Goal: Check status: Check status

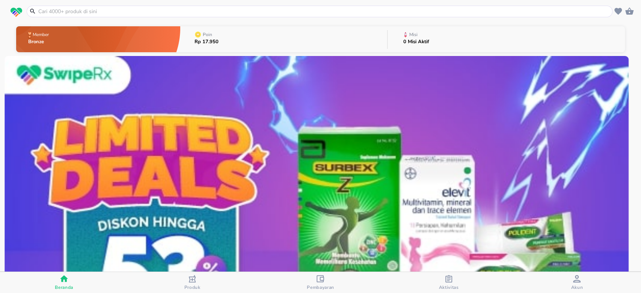
click at [444, 284] on span "Aktivitas" at bounding box center [449, 287] width 20 height 6
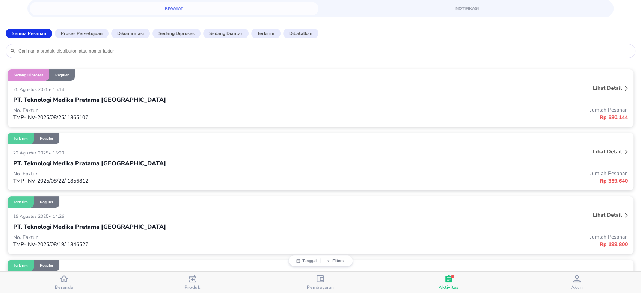
scroll to position [50, 0]
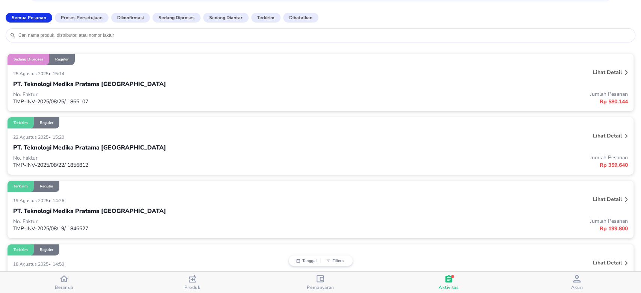
click at [602, 197] on p "Lihat detail" at bounding box center [607, 199] width 29 height 7
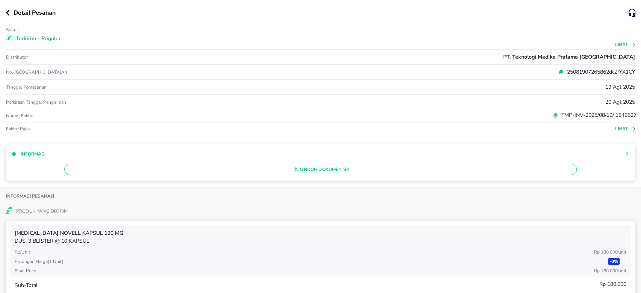
click at [615, 42] on button "Lihat" at bounding box center [625, 44] width 21 height 5
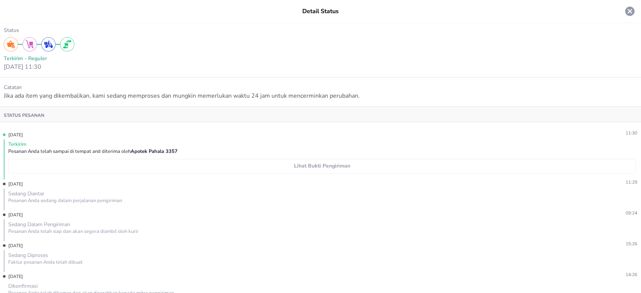
click at [289, 168] on span "Lihat Bukti Pengiriman" at bounding box center [322, 166] width 621 height 9
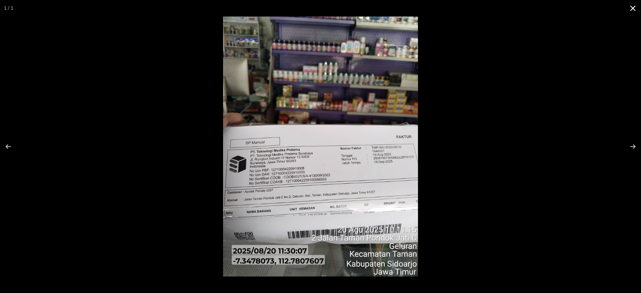
click at [630, 7] on button at bounding box center [633, 8] width 17 height 17
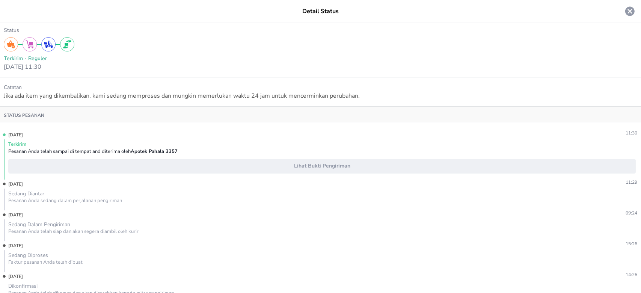
click at [626, 8] on icon at bounding box center [630, 11] width 9 height 9
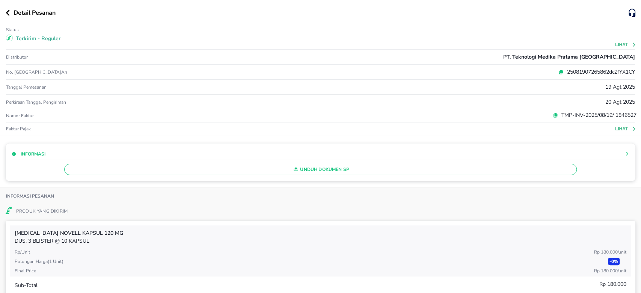
click at [9, 12] on icon "button" at bounding box center [8, 13] width 4 height 6
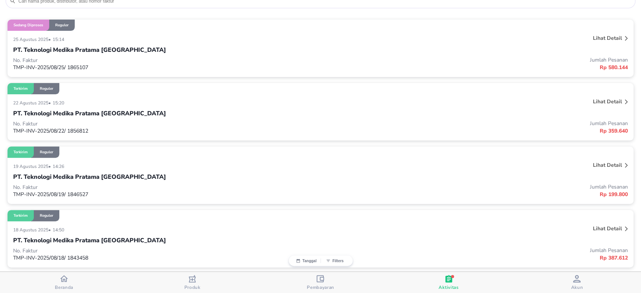
scroll to position [100, 0]
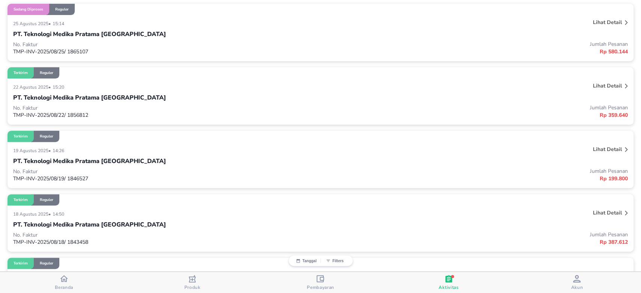
click at [600, 212] on p "Lihat detail" at bounding box center [607, 212] width 29 height 7
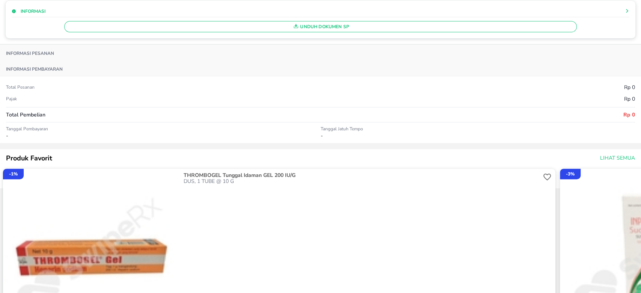
scroll to position [0, 0]
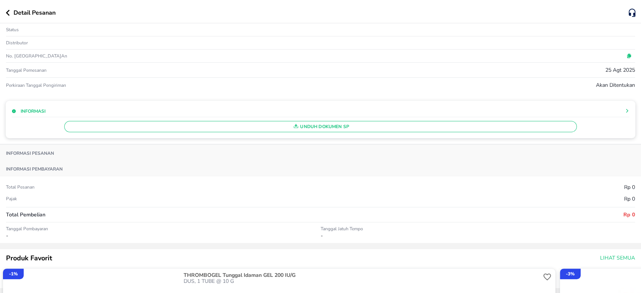
click at [9, 14] on icon "button" at bounding box center [8, 13] width 4 height 6
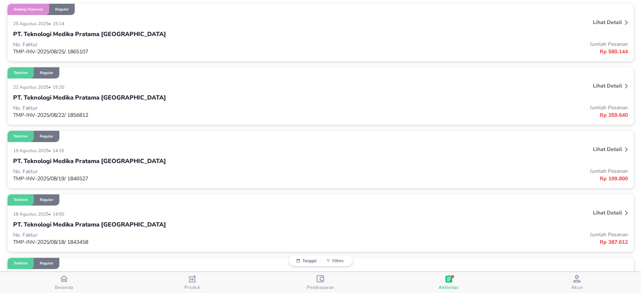
click at [595, 212] on p "Lihat detail" at bounding box center [607, 212] width 29 height 7
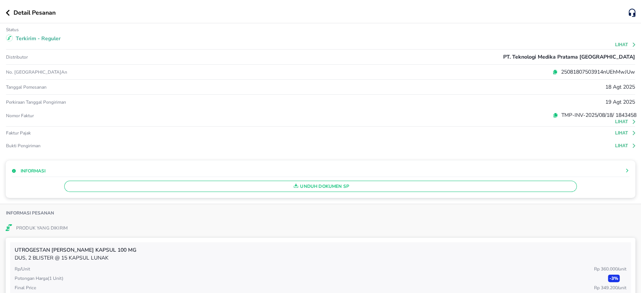
click at [615, 146] on button "Lihat" at bounding box center [625, 145] width 21 height 5
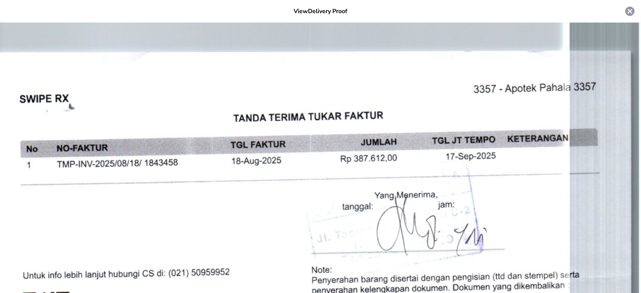
click at [626, 15] on icon at bounding box center [630, 11] width 9 height 9
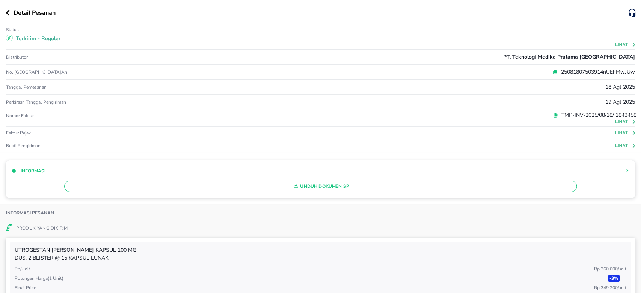
click at [615, 45] on button "Lihat" at bounding box center [625, 44] width 21 height 5
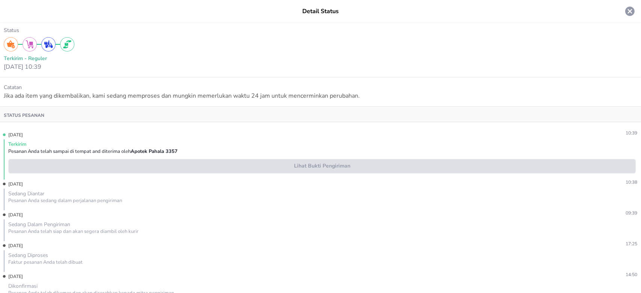
click at [351, 163] on span "Lihat Bukti Pengiriman" at bounding box center [322, 166] width 621 height 9
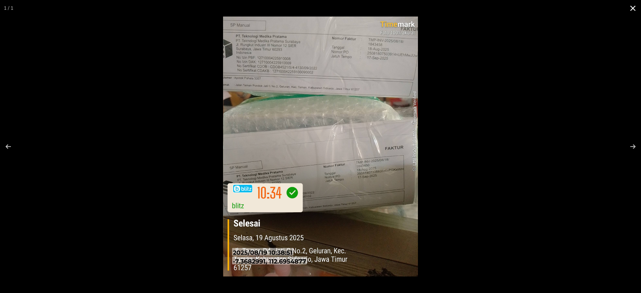
click at [629, 11] on button at bounding box center [633, 8] width 17 height 17
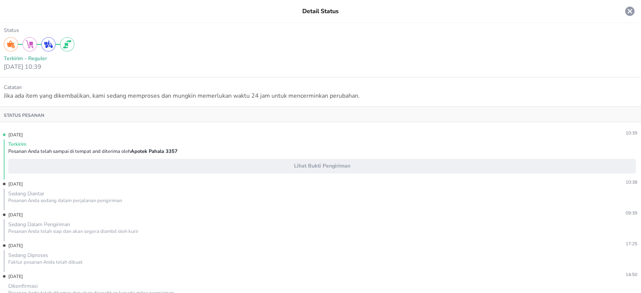
drag, startPoint x: 621, startPoint y: 11, endPoint x: 612, endPoint y: 27, distance: 18.7
click at [626, 11] on icon at bounding box center [630, 11] width 9 height 9
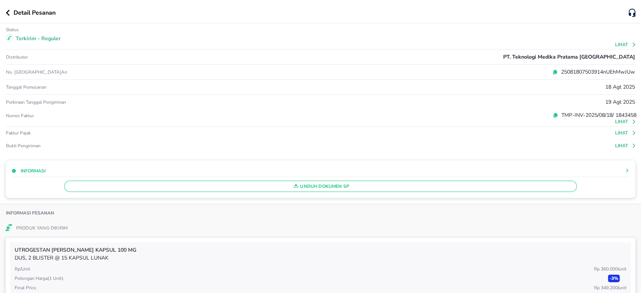
click at [6, 10] on icon "button" at bounding box center [8, 13] width 4 height 6
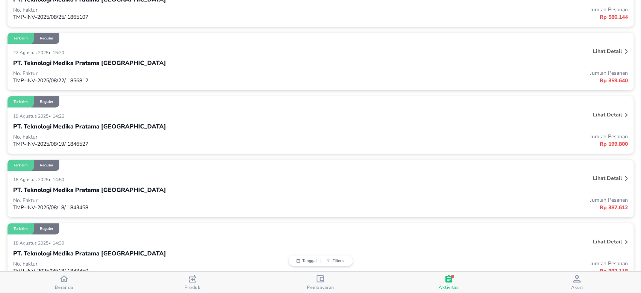
scroll to position [150, 0]
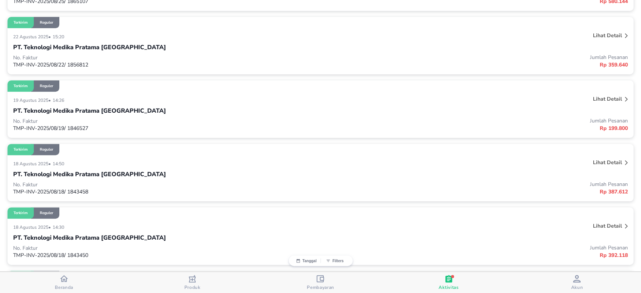
click at [595, 224] on p "Lihat detail" at bounding box center [607, 225] width 29 height 7
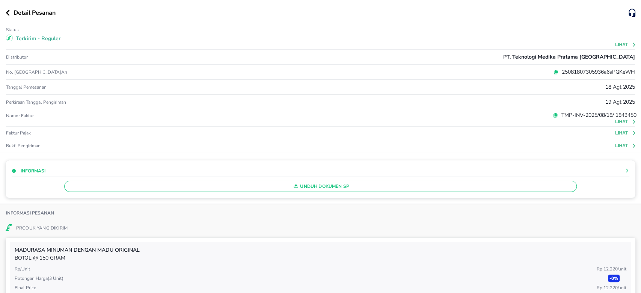
click at [615, 44] on button "Lihat" at bounding box center [625, 44] width 21 height 5
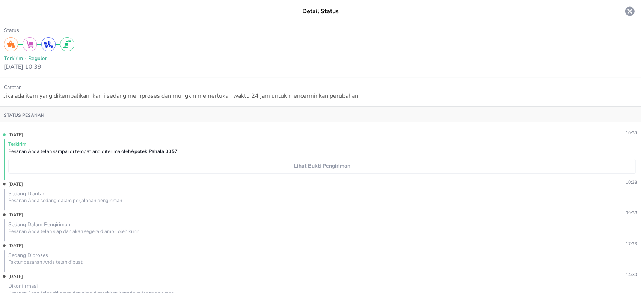
click at [285, 171] on button "Lihat Bukti Pengiriman" at bounding box center [322, 166] width 628 height 15
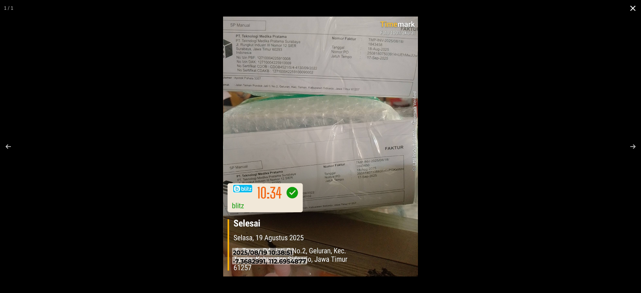
click at [635, 6] on button at bounding box center [633, 8] width 17 height 17
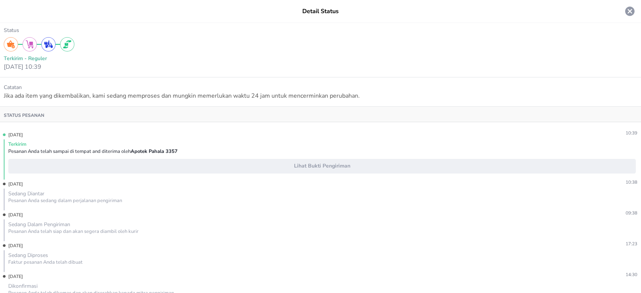
click at [624, 14] on icon at bounding box center [629, 11] width 11 height 11
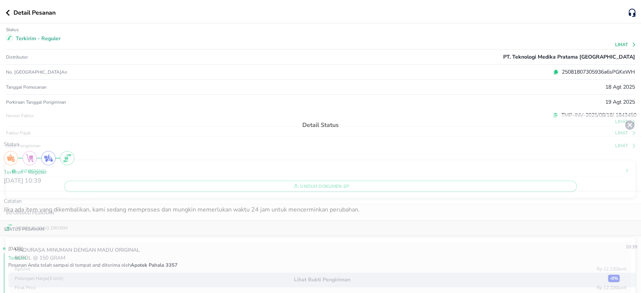
click at [619, 14] on div at bounding box center [320, 146] width 641 height 293
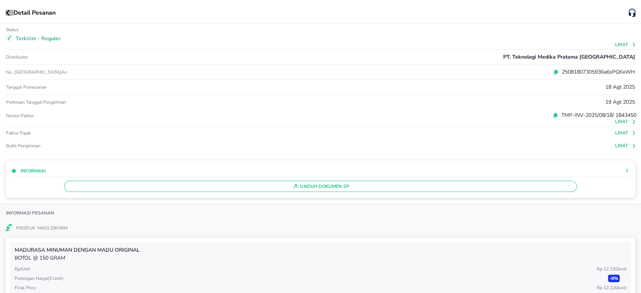
click at [7, 12] on icon "button" at bounding box center [8, 13] width 4 height 6
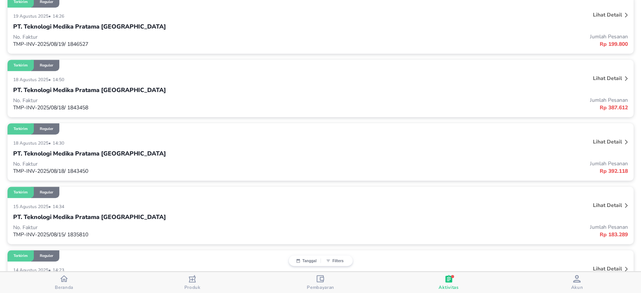
scroll to position [250, 0]
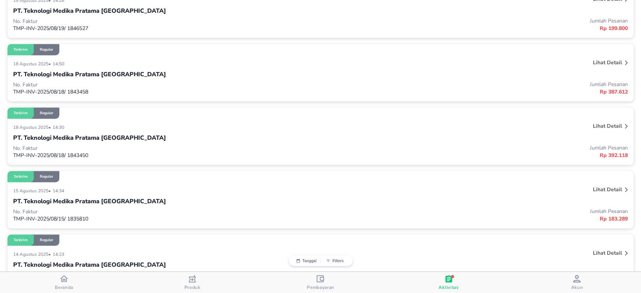
click at [593, 191] on p "Lihat detail" at bounding box center [607, 189] width 29 height 7
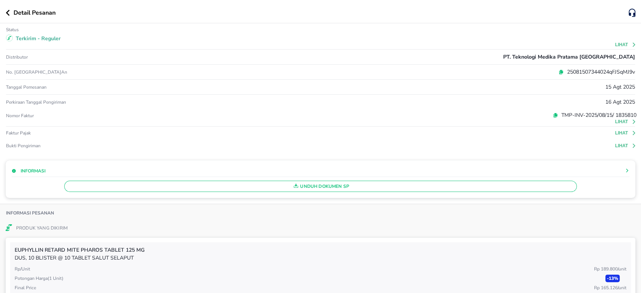
click at [616, 42] on button "Lihat" at bounding box center [625, 44] width 21 height 5
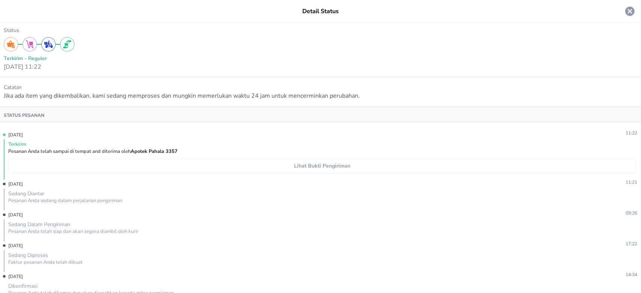
click at [280, 165] on span "Lihat Bukti Pengiriman" at bounding box center [322, 166] width 621 height 9
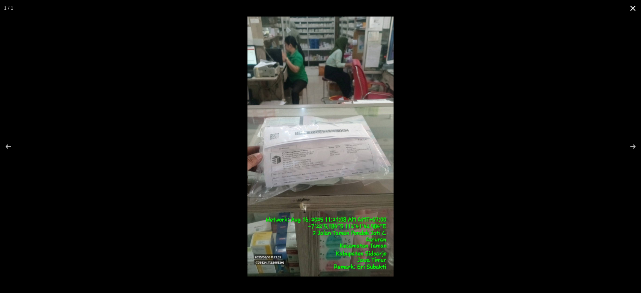
click at [631, 6] on button at bounding box center [633, 8] width 17 height 17
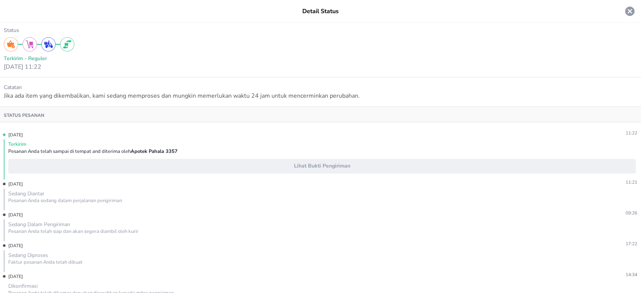
click at [626, 8] on icon at bounding box center [630, 11] width 9 height 9
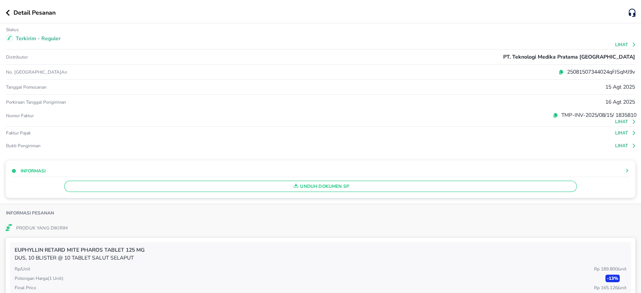
click at [7, 17] on div "Detail Pesanan" at bounding box center [317, 12] width 623 height 9
click at [8, 12] on icon "button" at bounding box center [8, 13] width 4 height 6
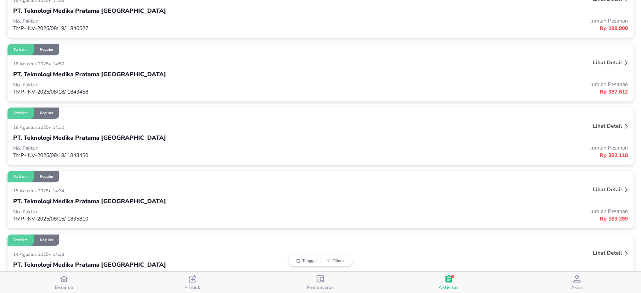
scroll to position [301, 0]
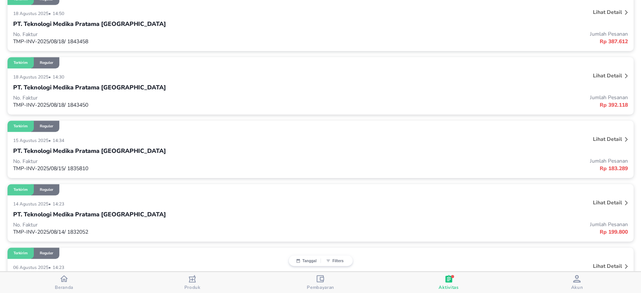
click at [593, 204] on p "Lihat detail" at bounding box center [607, 202] width 29 height 7
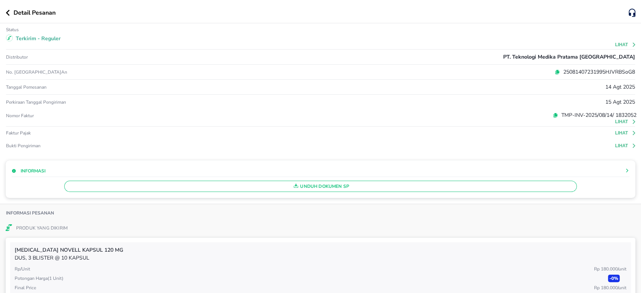
click at [613, 41] on div "Terkirim - Reguler" at bounding box center [321, 39] width 632 height 12
click at [615, 44] on button "Lihat" at bounding box center [625, 44] width 21 height 5
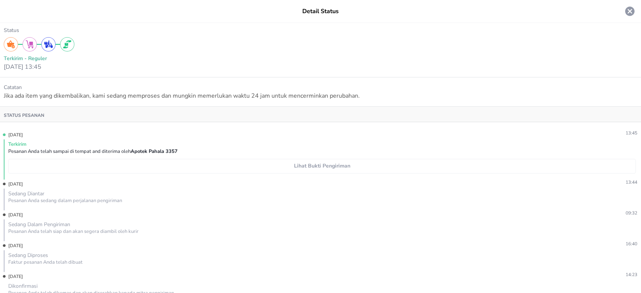
click at [292, 167] on span "Lihat Bukti Pengiriman" at bounding box center [322, 166] width 621 height 9
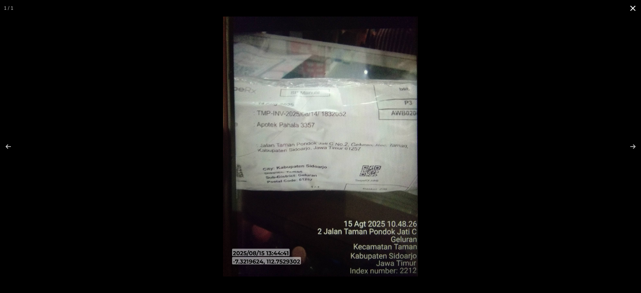
click at [632, 10] on button at bounding box center [633, 8] width 17 height 17
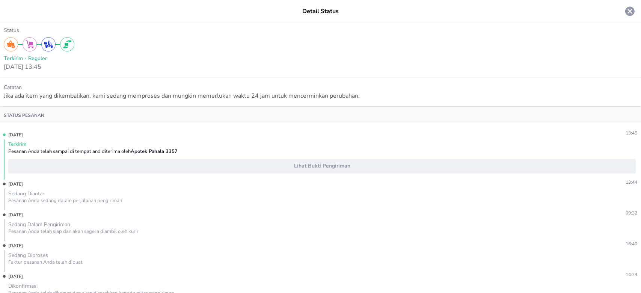
click at [626, 12] on icon at bounding box center [630, 11] width 9 height 9
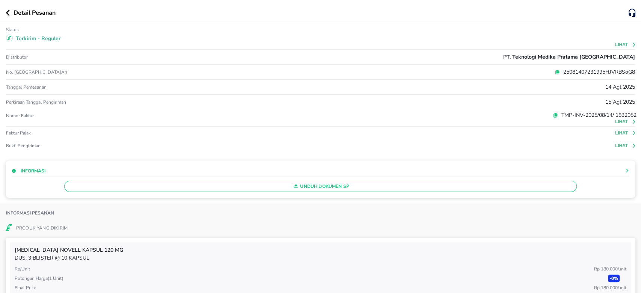
click at [8, 11] on icon "button" at bounding box center [8, 13] width 4 height 6
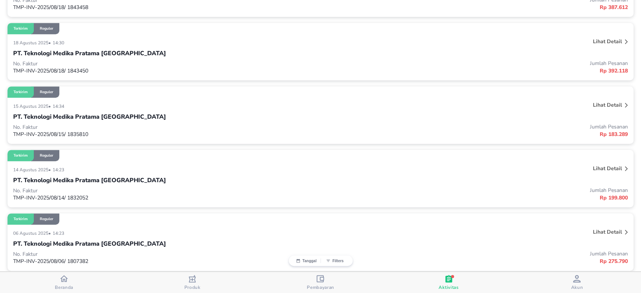
scroll to position [351, 0]
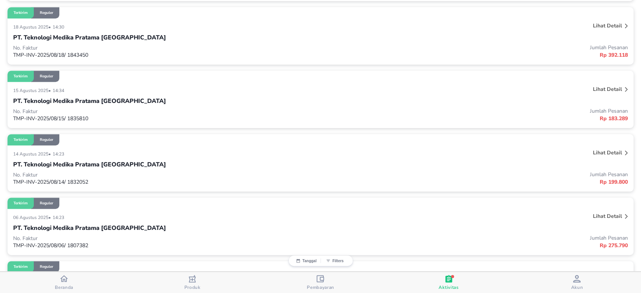
click at [608, 212] on div "Lihat detail" at bounding box center [608, 216] width 32 height 10
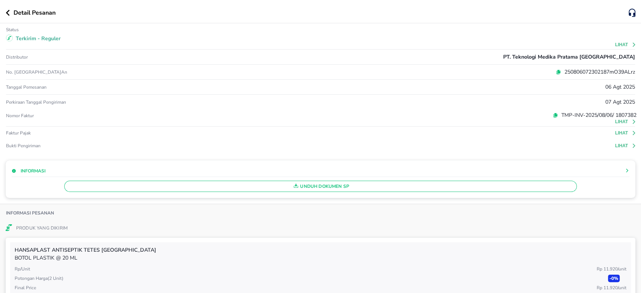
click at [615, 44] on button "Lihat" at bounding box center [625, 44] width 21 height 5
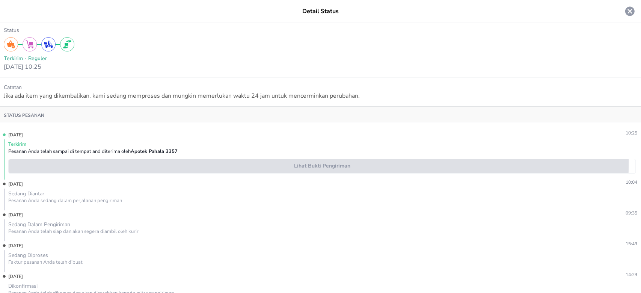
click at [286, 162] on span "Lihat Bukti Pengiriman" at bounding box center [322, 166] width 621 height 9
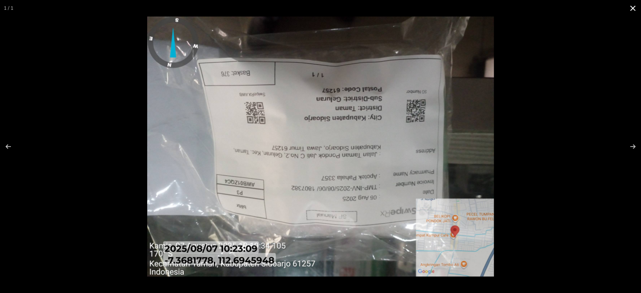
click at [631, 6] on button at bounding box center [633, 8] width 17 height 17
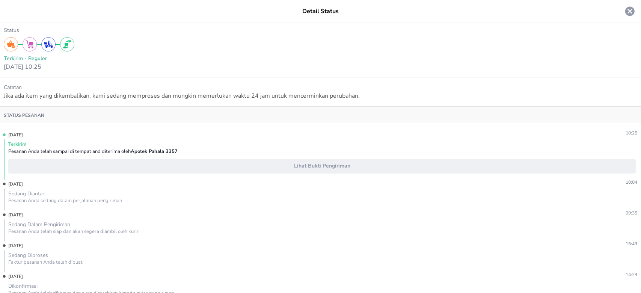
click at [626, 11] on icon at bounding box center [630, 11] width 9 height 9
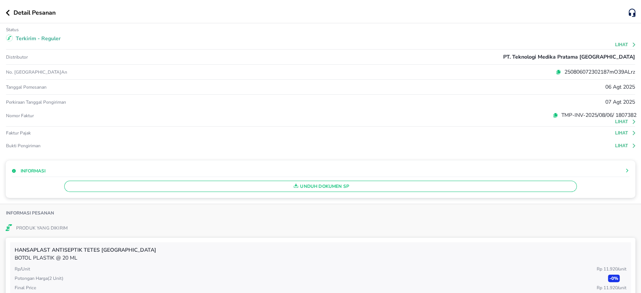
click at [7, 14] on icon "button" at bounding box center [8, 13] width 4 height 6
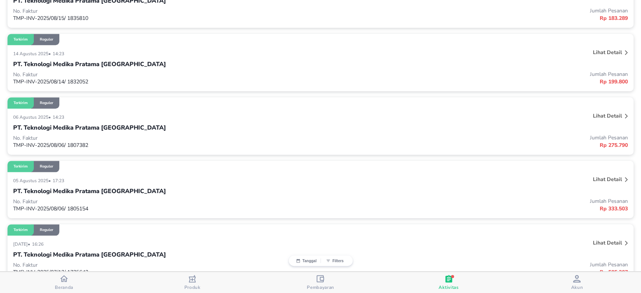
scroll to position [501, 0]
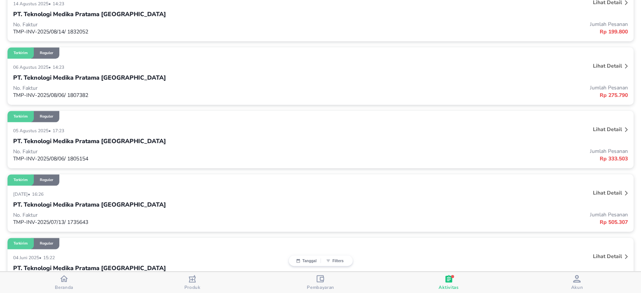
click at [609, 132] on p "Lihat detail" at bounding box center [607, 129] width 29 height 7
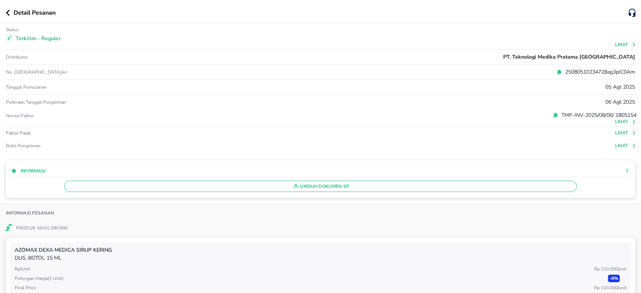
click at [616, 46] on button "Lihat" at bounding box center [625, 44] width 21 height 5
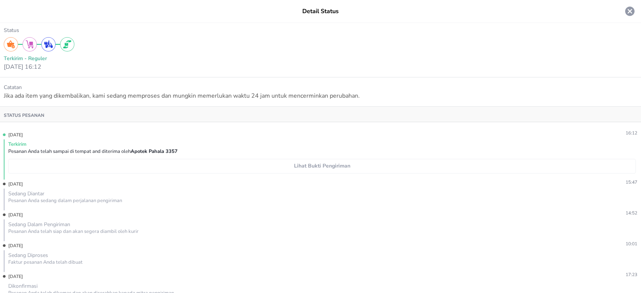
click at [306, 166] on span "Lihat Bukti Pengiriman" at bounding box center [322, 166] width 621 height 9
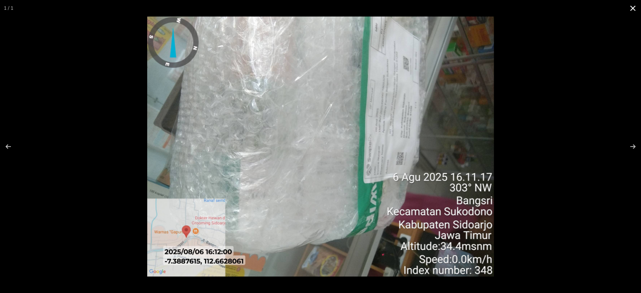
click at [634, 8] on button at bounding box center [633, 8] width 17 height 17
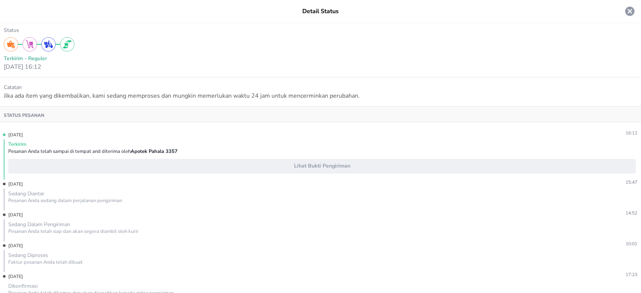
click at [624, 11] on icon at bounding box center [629, 11] width 11 height 11
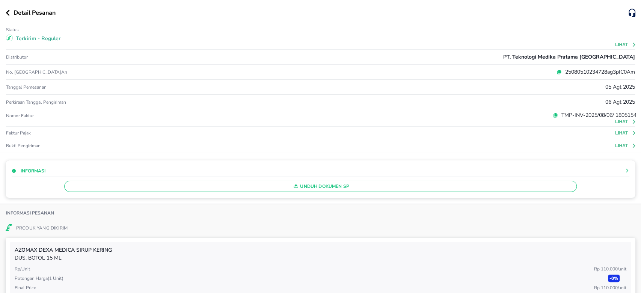
click at [9, 10] on icon "button" at bounding box center [8, 13] width 4 height 6
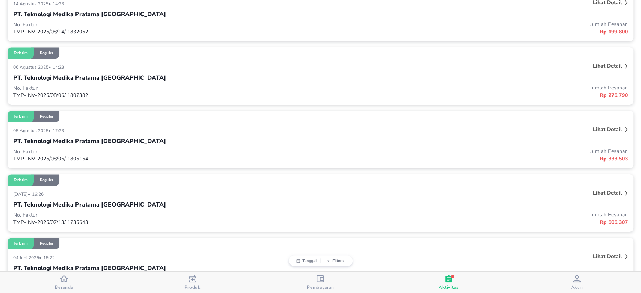
click at [594, 192] on p "Lihat detail" at bounding box center [607, 192] width 29 height 7
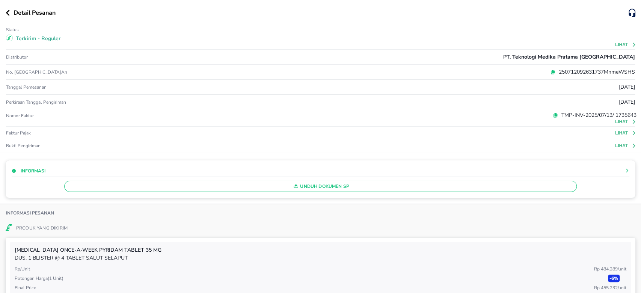
scroll to position [501, 0]
click at [618, 38] on div "Terkirim - Reguler" at bounding box center [321, 39] width 632 height 12
click at [618, 44] on button "Lihat" at bounding box center [625, 44] width 21 height 5
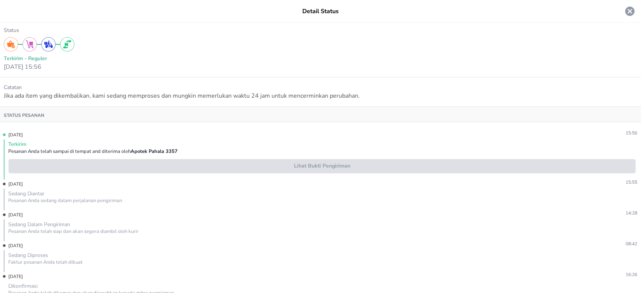
click at [333, 167] on span "Lihat Bukti Pengiriman" at bounding box center [322, 166] width 621 height 9
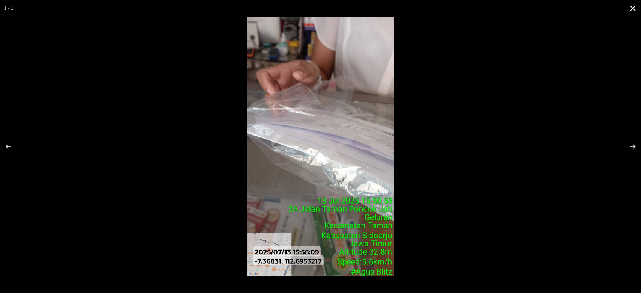
click at [633, 8] on button at bounding box center [633, 8] width 17 height 17
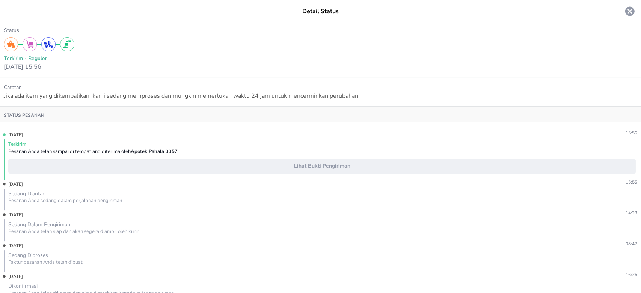
click at [626, 10] on icon at bounding box center [630, 11] width 9 height 9
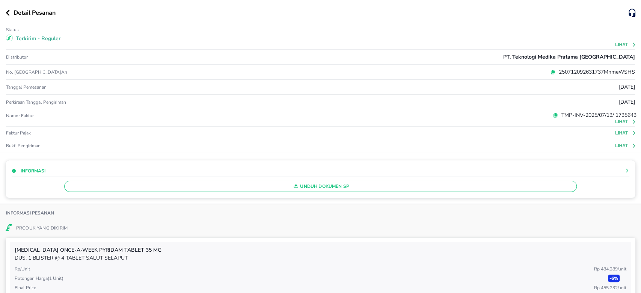
click at [7, 12] on icon "button" at bounding box center [8, 13] width 4 height 6
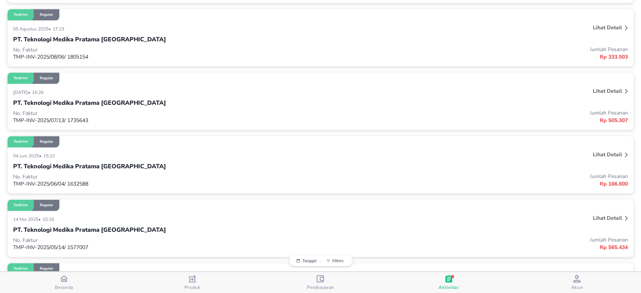
scroll to position [651, 0]
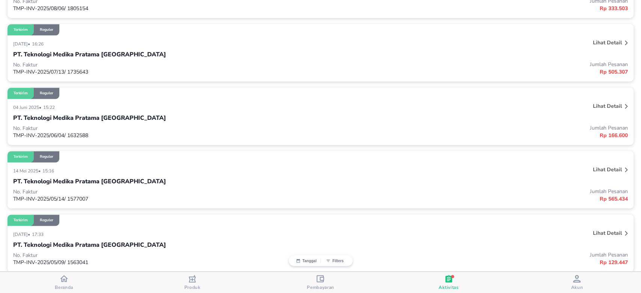
click at [602, 104] on p "Lihat detail" at bounding box center [607, 106] width 29 height 7
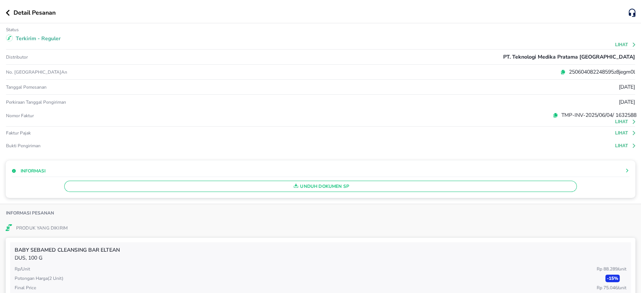
click at [617, 45] on button "Lihat" at bounding box center [625, 44] width 21 height 5
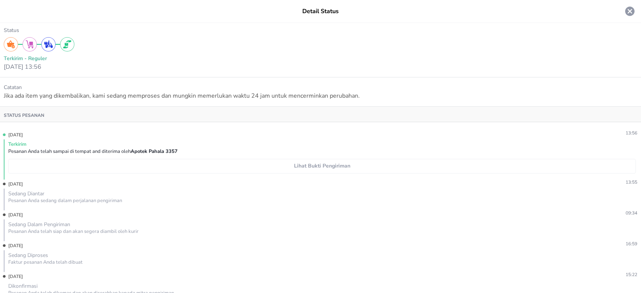
click at [276, 166] on span "Lihat Bukti Pengiriman" at bounding box center [322, 166] width 621 height 9
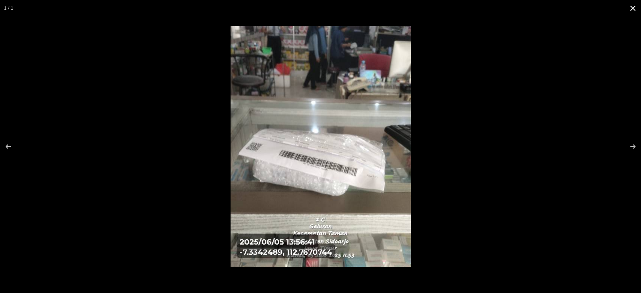
click at [634, 5] on button at bounding box center [633, 8] width 17 height 17
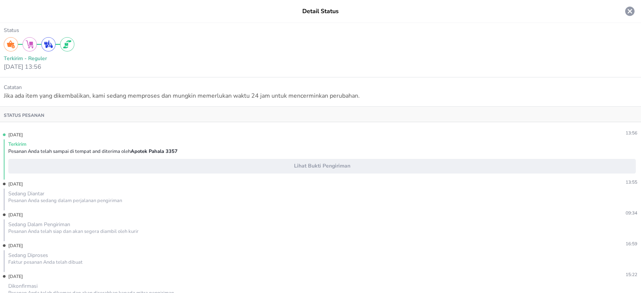
click at [626, 8] on icon at bounding box center [630, 11] width 9 height 9
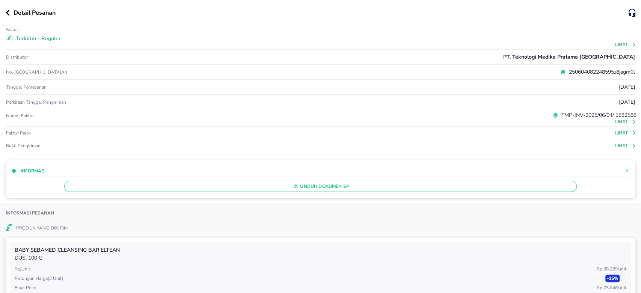
click at [11, 12] on button "button" at bounding box center [10, 13] width 8 height 6
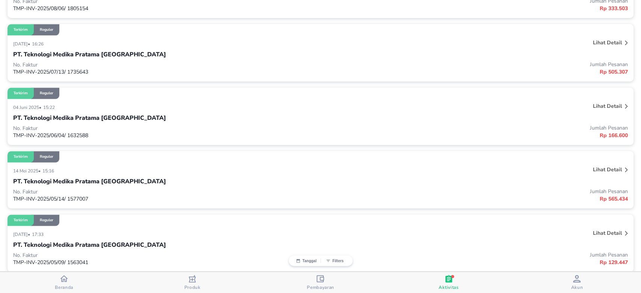
click at [598, 231] on p "Lihat detail" at bounding box center [607, 233] width 29 height 7
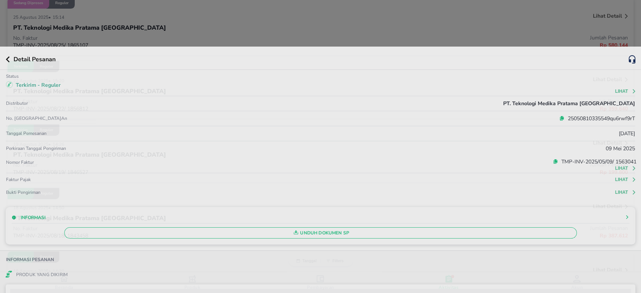
scroll to position [651, 0]
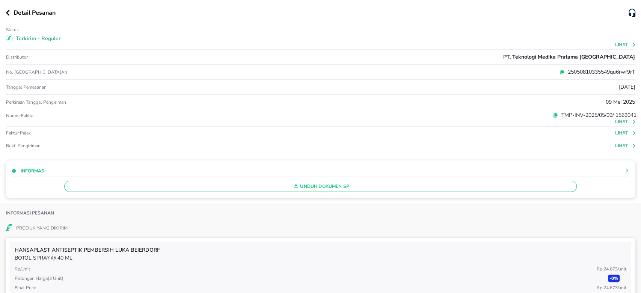
click at [615, 45] on button "Lihat" at bounding box center [625, 44] width 21 height 5
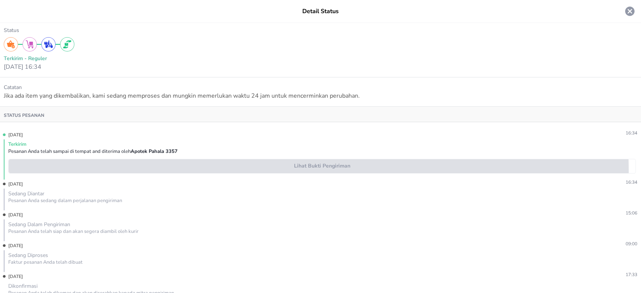
click at [304, 170] on span "Lihat Bukti Pengiriman" at bounding box center [322, 166] width 621 height 9
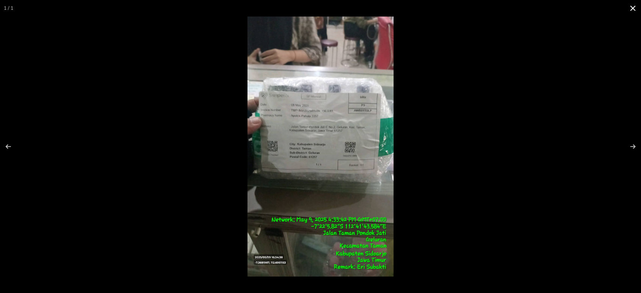
click at [632, 10] on button at bounding box center [633, 8] width 17 height 17
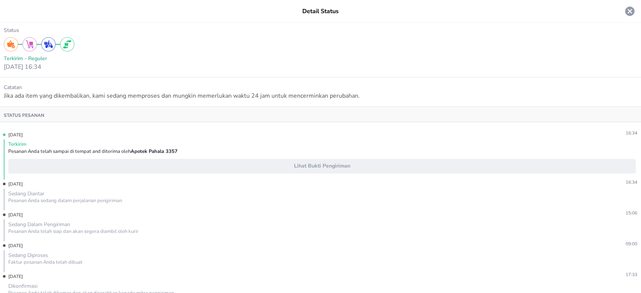
click at [626, 11] on icon at bounding box center [630, 11] width 9 height 9
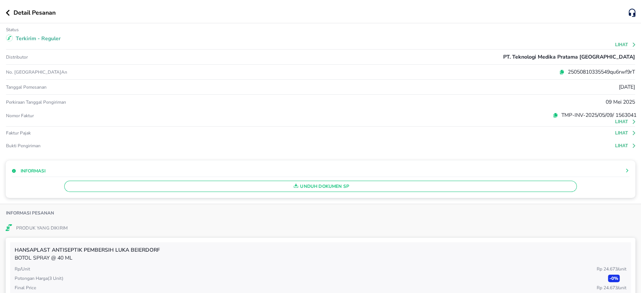
click at [6, 11] on icon "button" at bounding box center [8, 13] width 4 height 6
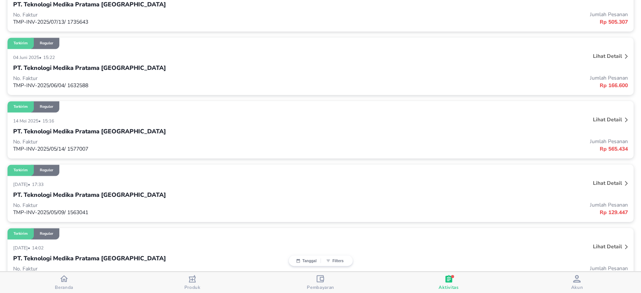
scroll to position [751, 0]
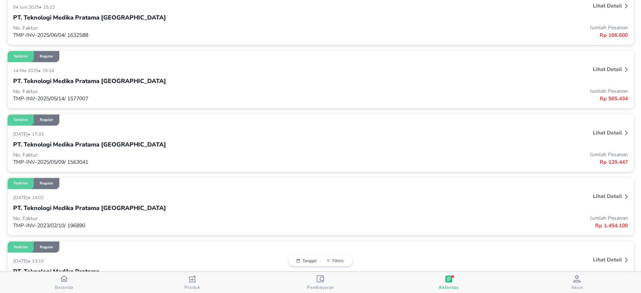
click at [596, 195] on p "Lihat detail" at bounding box center [607, 196] width 29 height 7
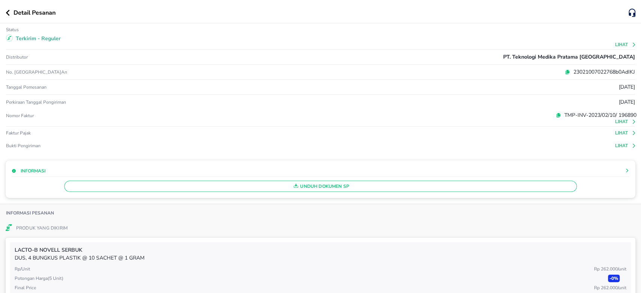
click at [619, 45] on button "Lihat" at bounding box center [625, 44] width 21 height 5
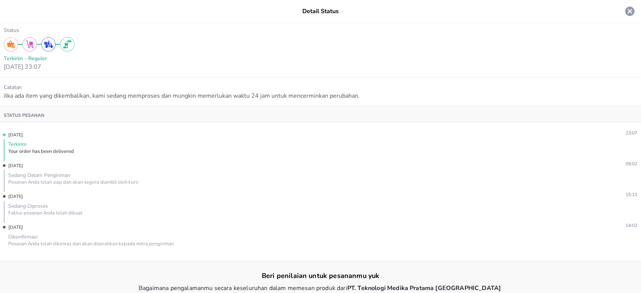
click at [626, 14] on icon at bounding box center [630, 11] width 9 height 9
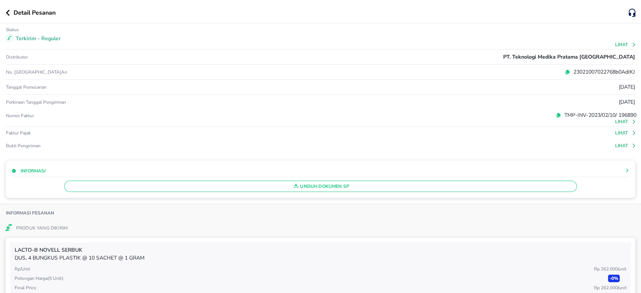
click at [7, 13] on icon "button" at bounding box center [8, 13] width 4 height 6
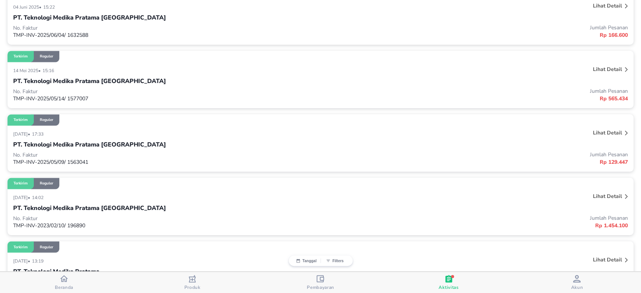
scroll to position [793, 0]
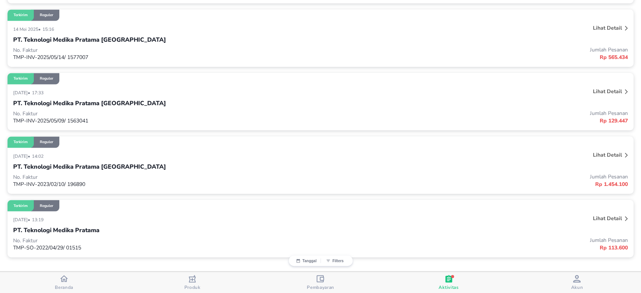
click at [599, 221] on p "Lihat detail" at bounding box center [607, 218] width 29 height 7
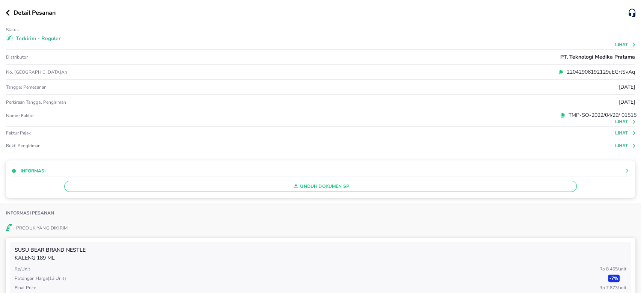
click at [617, 47] on div "Status Terkirim - Reguler Lihat" at bounding box center [320, 36] width 629 height 26
click at [616, 46] on button "Lihat" at bounding box center [625, 44] width 21 height 5
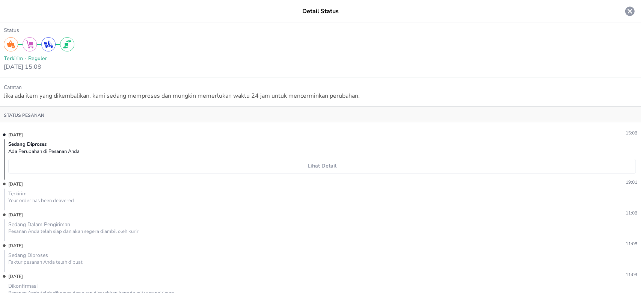
click at [328, 169] on span "Lihat detail" at bounding box center [322, 166] width 621 height 9
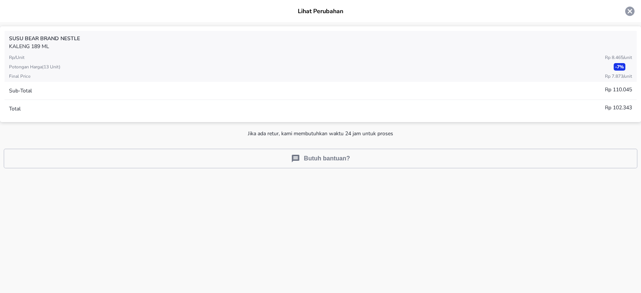
click at [626, 12] on icon at bounding box center [630, 11] width 9 height 9
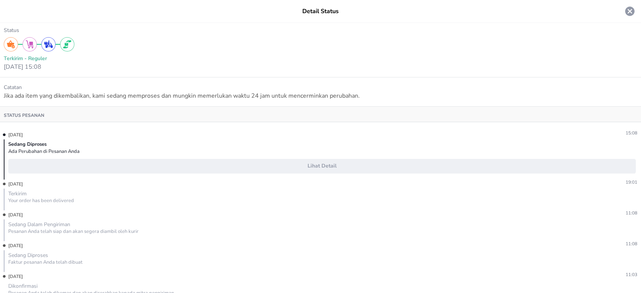
click at [626, 12] on icon at bounding box center [630, 11] width 9 height 9
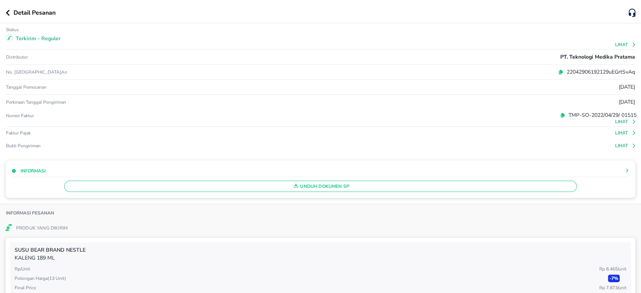
click at [615, 146] on button "Lihat" at bounding box center [625, 145] width 21 height 5
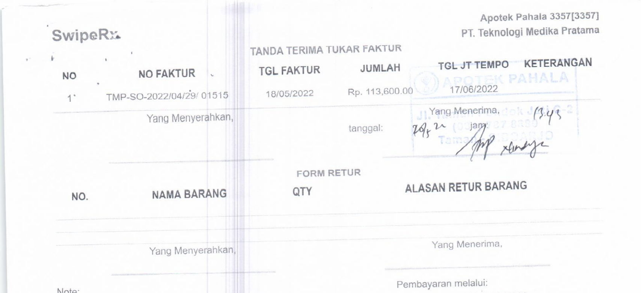
scroll to position [0, 0]
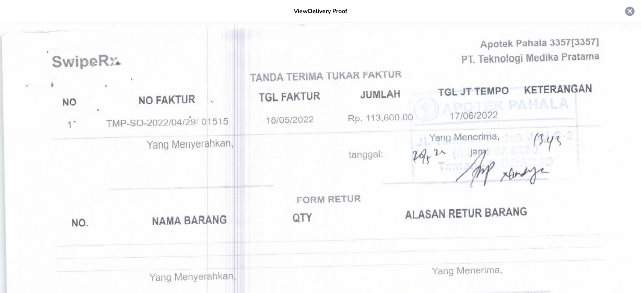
click at [624, 13] on icon at bounding box center [629, 11] width 11 height 11
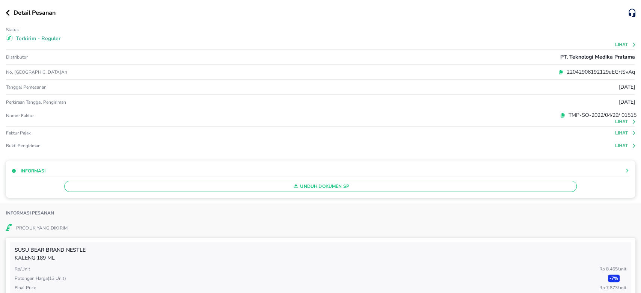
click at [632, 122] on icon at bounding box center [634, 121] width 5 height 5
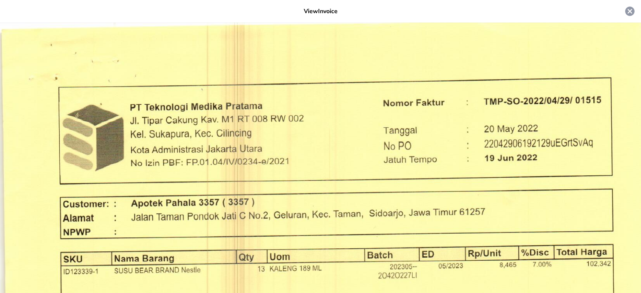
click at [626, 11] on icon at bounding box center [630, 11] width 9 height 9
